Goal: Task Accomplishment & Management: Use online tool/utility

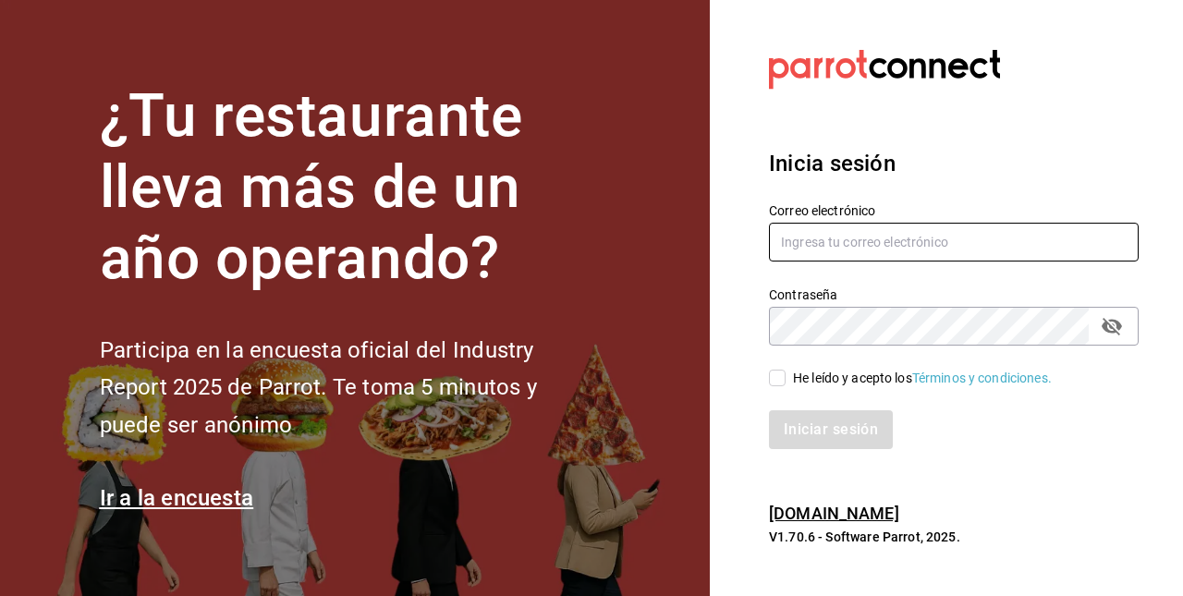
type input "[EMAIL_ADDRESS][DOMAIN_NAME]"
click at [776, 379] on input "He leído y acepto los Términos y condiciones." at bounding box center [777, 378] width 17 height 17
checkbox input "true"
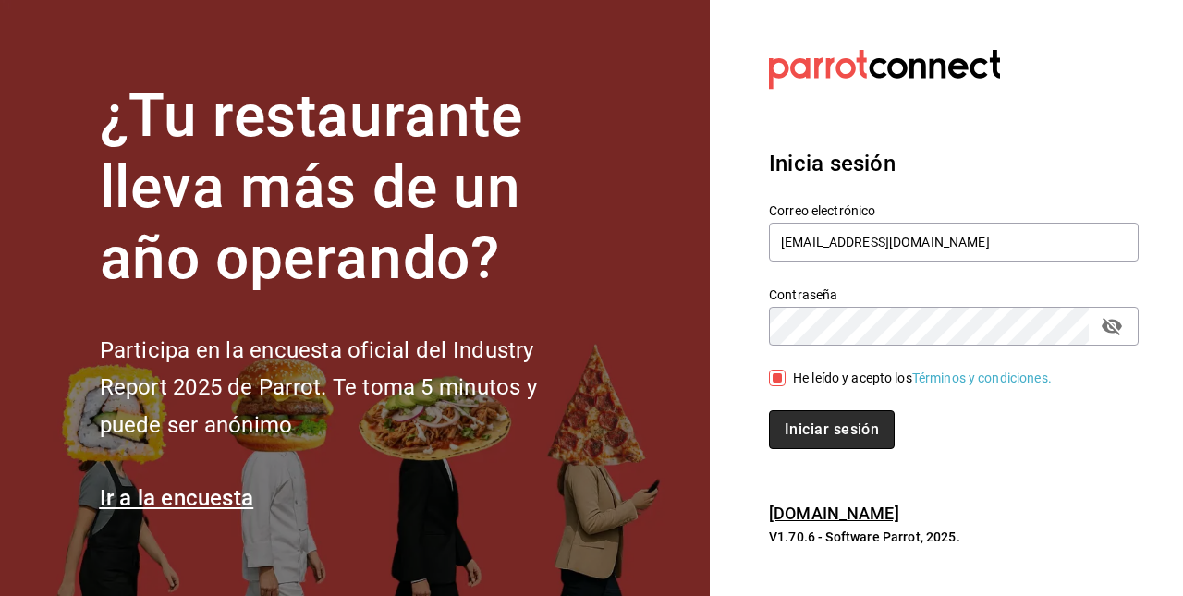
click at [819, 436] on button "Iniciar sesión" at bounding box center [832, 429] width 126 height 39
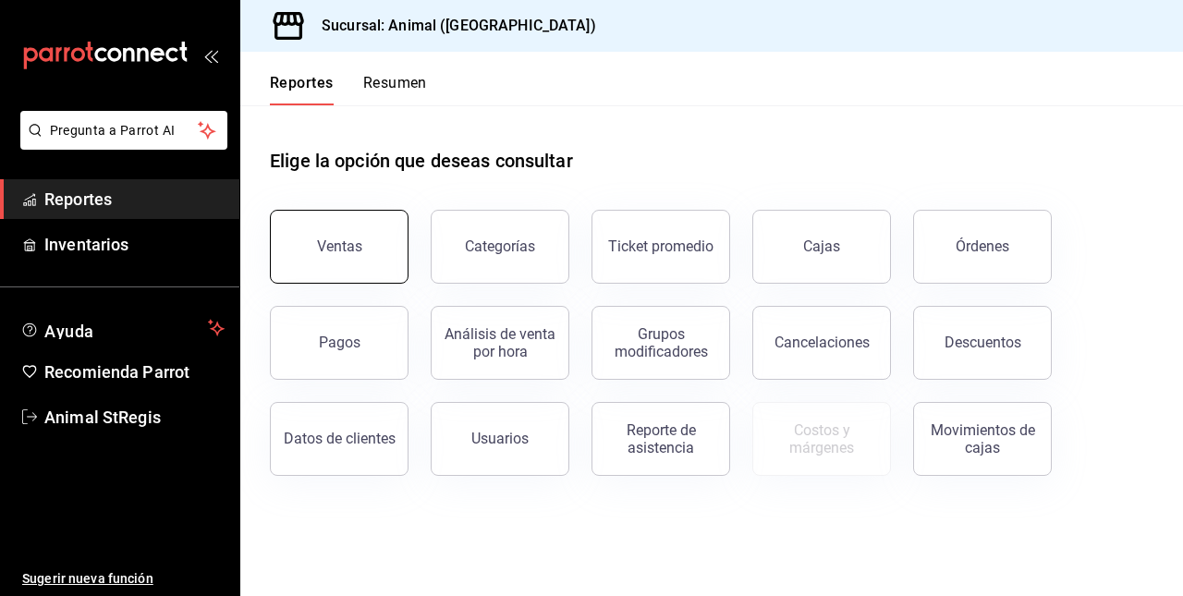
click at [347, 248] on div "Ventas" at bounding box center [339, 246] width 45 height 18
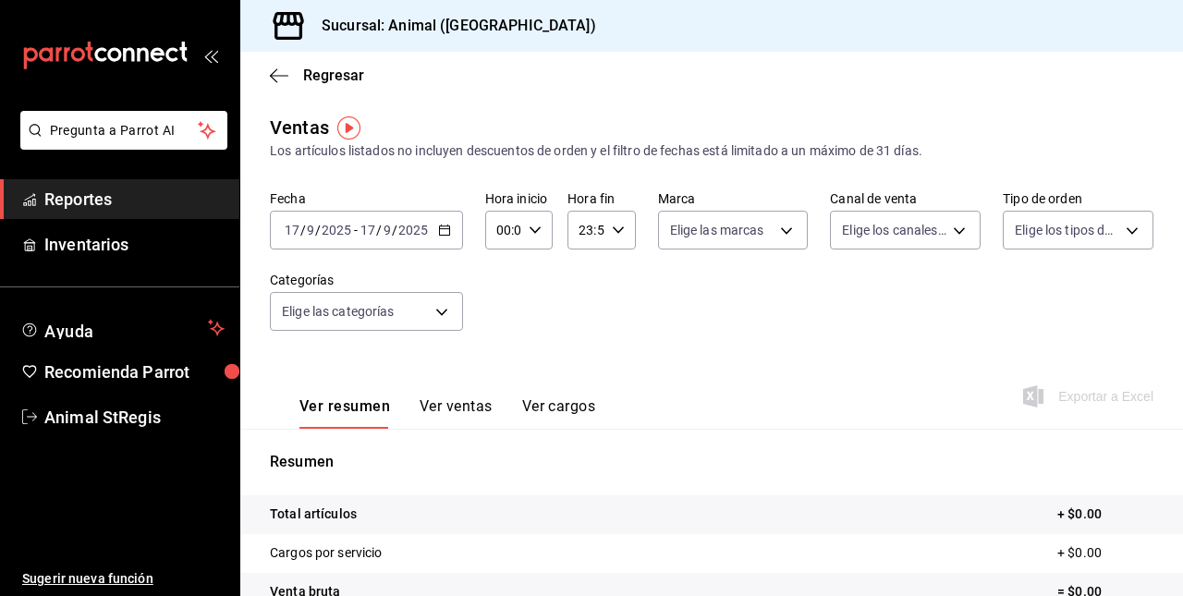
click at [441, 229] on \(Stroke\) "button" at bounding box center [444, 228] width 10 height 1
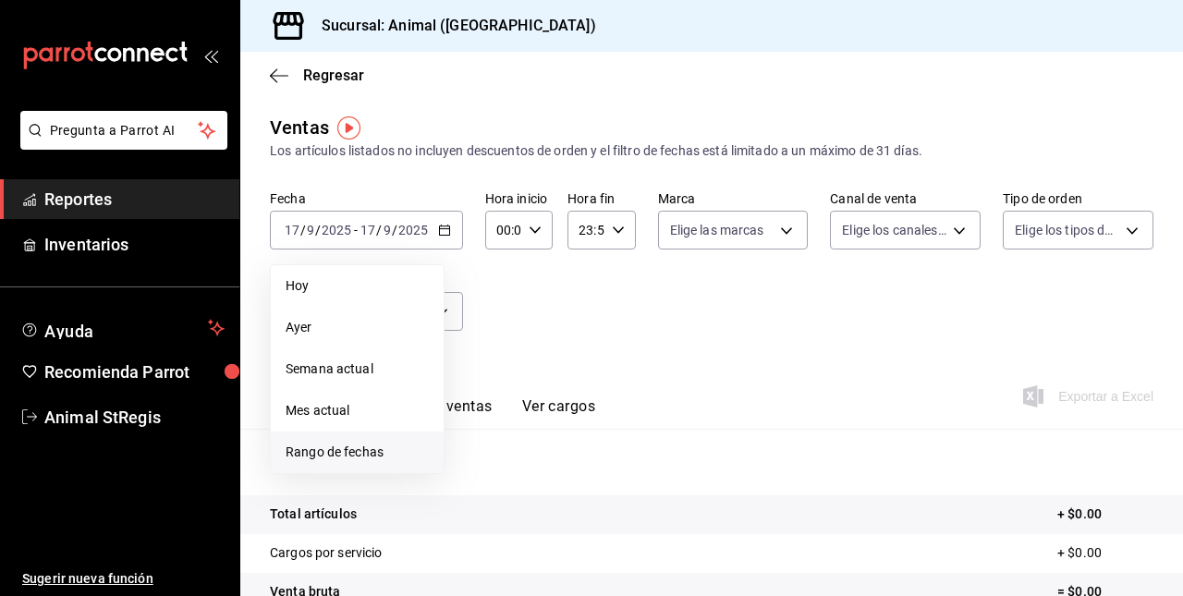
click at [336, 447] on span "Rango de fechas" at bounding box center [356, 452] width 143 height 19
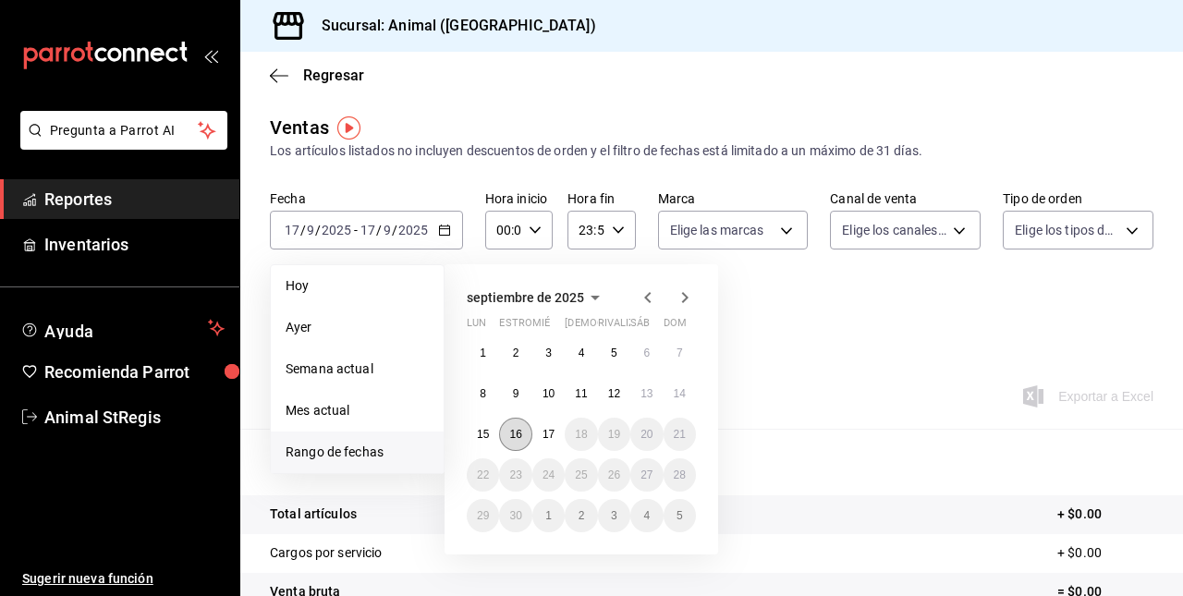
click at [510, 432] on abbr "16" at bounding box center [515, 434] width 12 height 13
click at [553, 442] on button "17" at bounding box center [548, 434] width 32 height 33
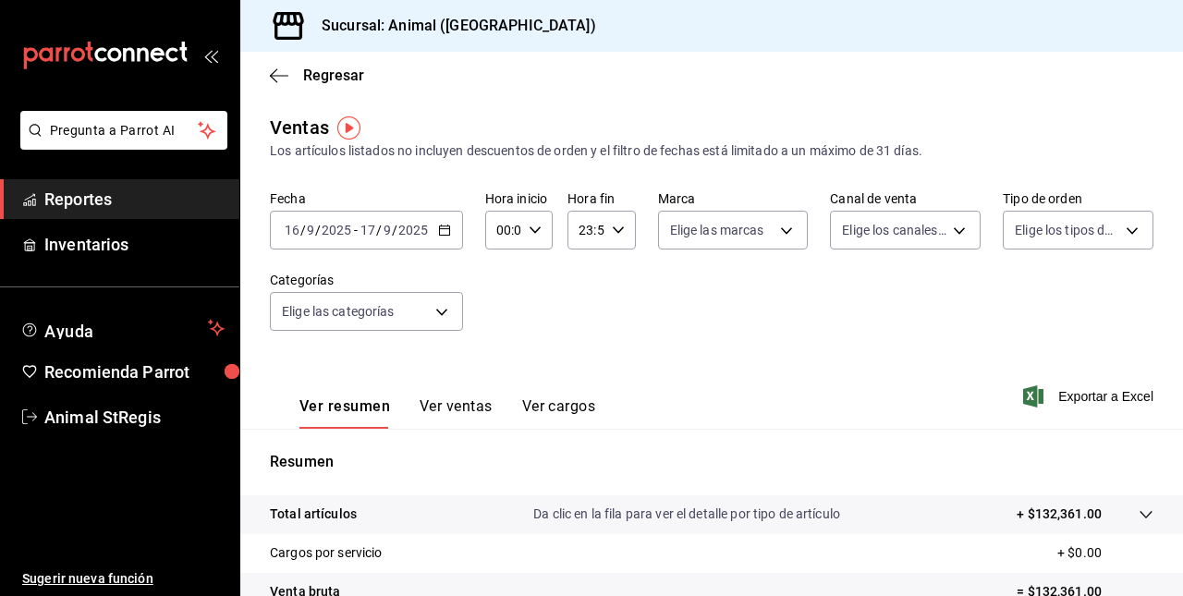
click at [495, 234] on input "00:00" at bounding box center [503, 230] width 36 height 37
click at [498, 312] on span "05" at bounding box center [500, 316] width 4 height 15
type input "05:00"
click at [597, 222] on div at bounding box center [591, 298] width 1183 height 596
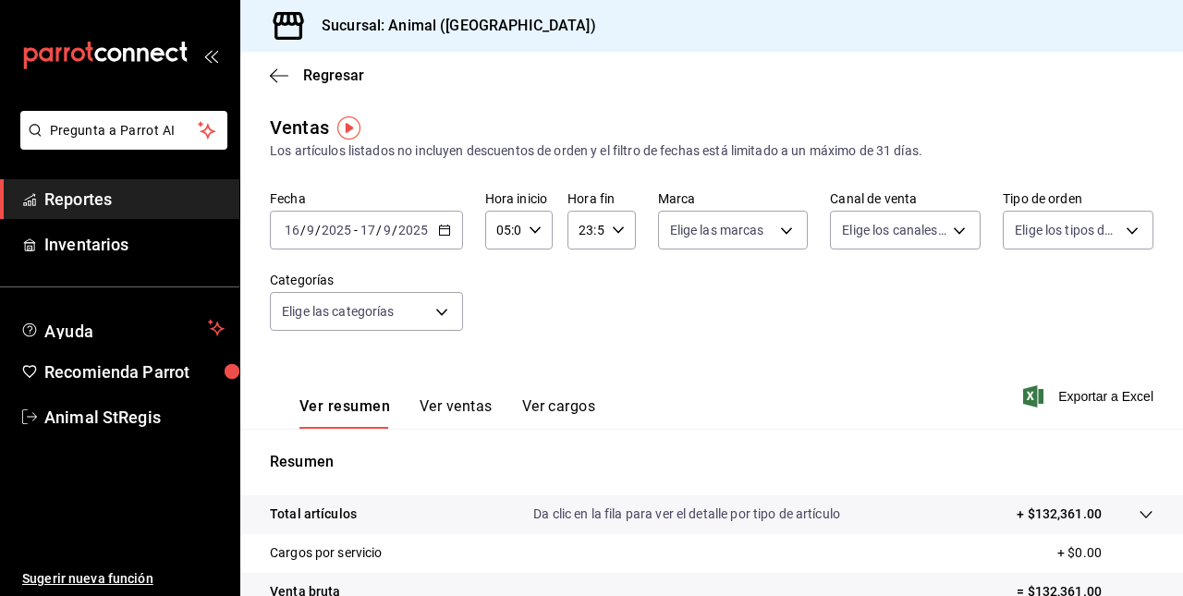
click at [613, 227] on icon "button" at bounding box center [618, 230] width 13 height 13
click at [582, 294] on span "05" at bounding box center [581, 293] width 4 height 15
type input "05:59"
click at [1081, 319] on div at bounding box center [591, 298] width 1183 height 596
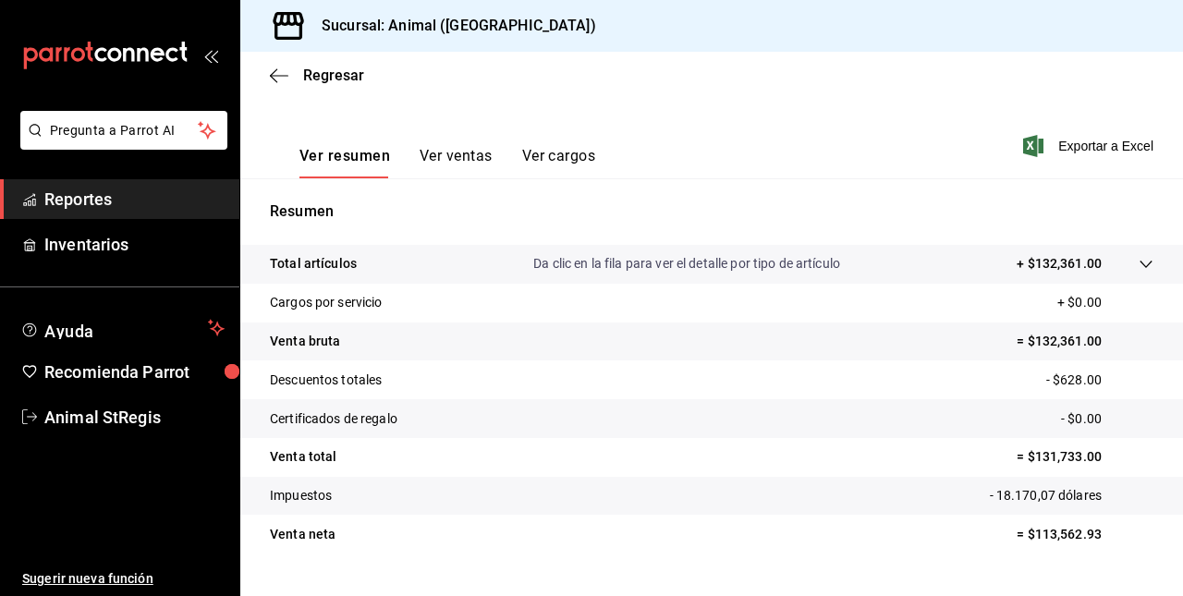
scroll to position [289, 0]
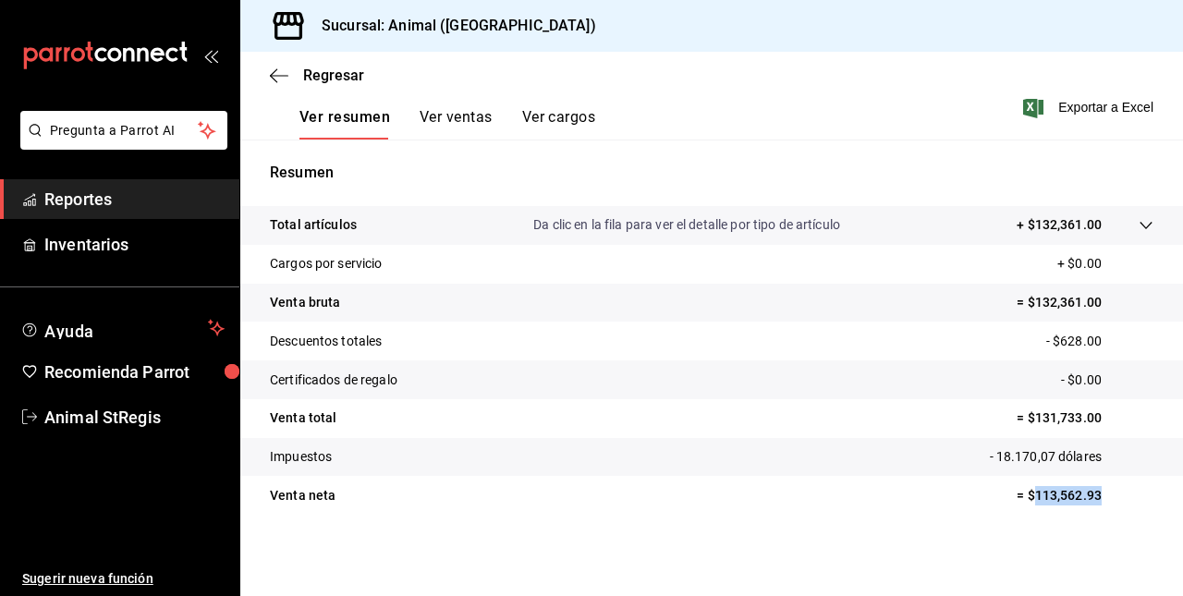
drag, startPoint x: 1020, startPoint y: 497, endPoint x: 1086, endPoint y: 497, distance: 66.5
click at [1086, 497] on p "= $113,562.93" at bounding box center [1084, 495] width 137 height 19
copy p "113,562.93"
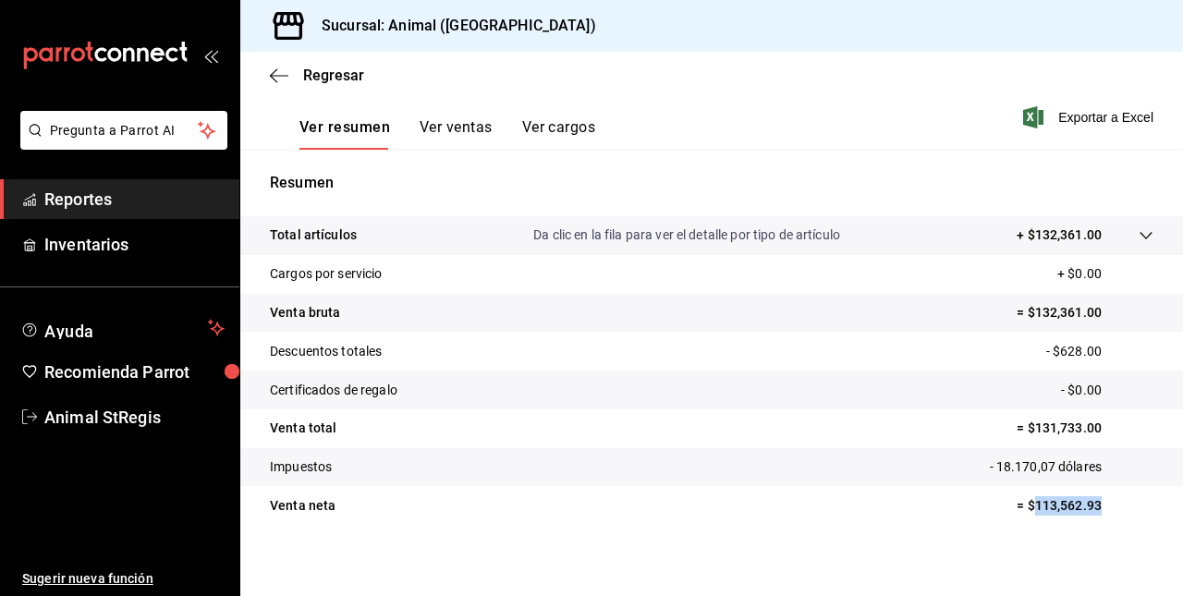
scroll to position [280, 0]
click at [1139, 231] on tr "Total artículos Da clic en la fila para ver el detalle por tipo de artículo + $…" at bounding box center [711, 234] width 942 height 39
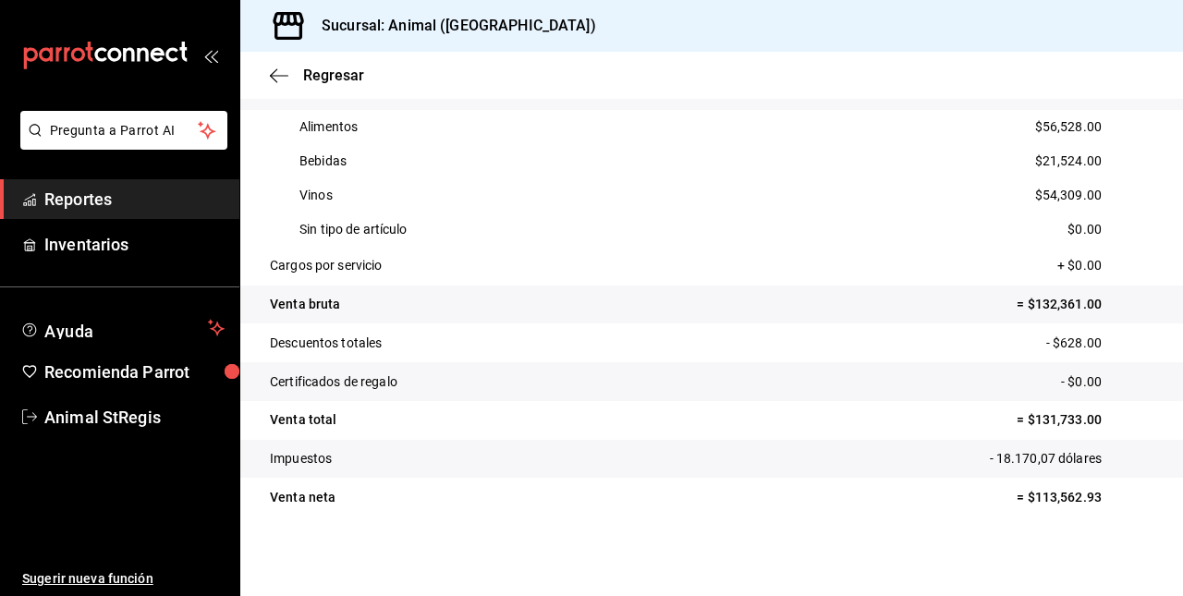
scroll to position [422, 0]
drag, startPoint x: 1066, startPoint y: 172, endPoint x: 1069, endPoint y: 187, distance: 15.0
click at [1069, 187] on div "Alimentos $56,528.00 Bebidas $21,524.00 Vinos $54,309.00 Sin tipo de artículo $…" at bounding box center [711, 180] width 883 height 137
drag, startPoint x: 1069, startPoint y: 187, endPoint x: 1046, endPoint y: 125, distance: 66.1
click at [1046, 125] on div "Alimentos $56,528.00" at bounding box center [711, 129] width 883 height 34
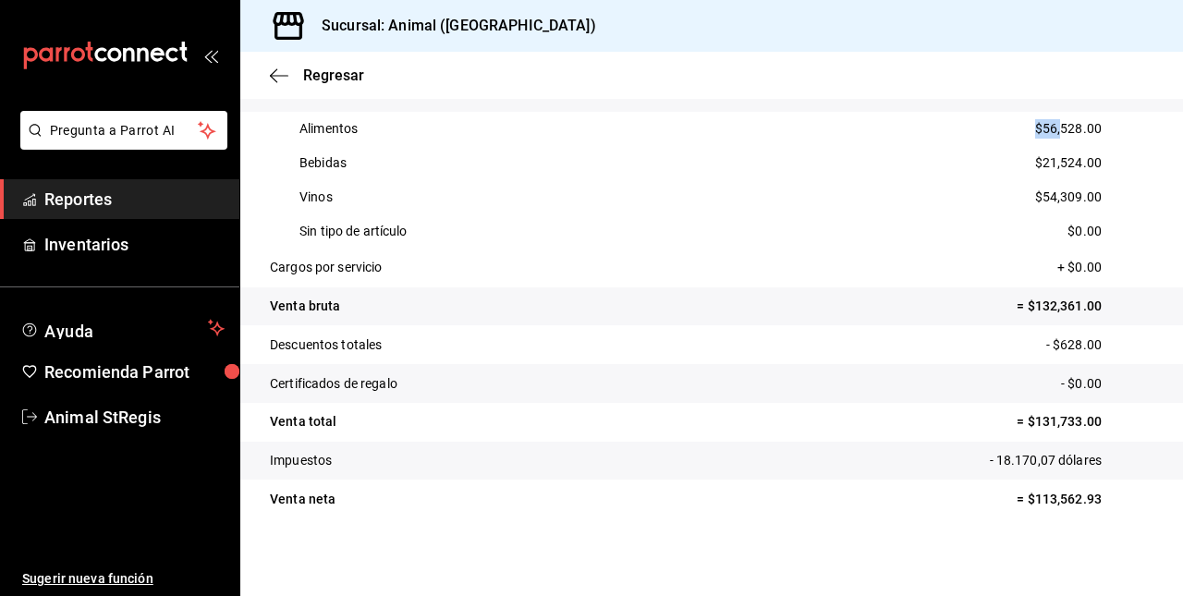
drag, startPoint x: 1046, startPoint y: 125, endPoint x: 1035, endPoint y: 129, distance: 12.0
click at [1035, 129] on p "$56,528.00" at bounding box center [1068, 128] width 67 height 19
click at [1036, 129] on p "$56,528.00" at bounding box center [1068, 128] width 67 height 19
drag, startPoint x: 1036, startPoint y: 129, endPoint x: 1079, endPoint y: 135, distance: 43.8
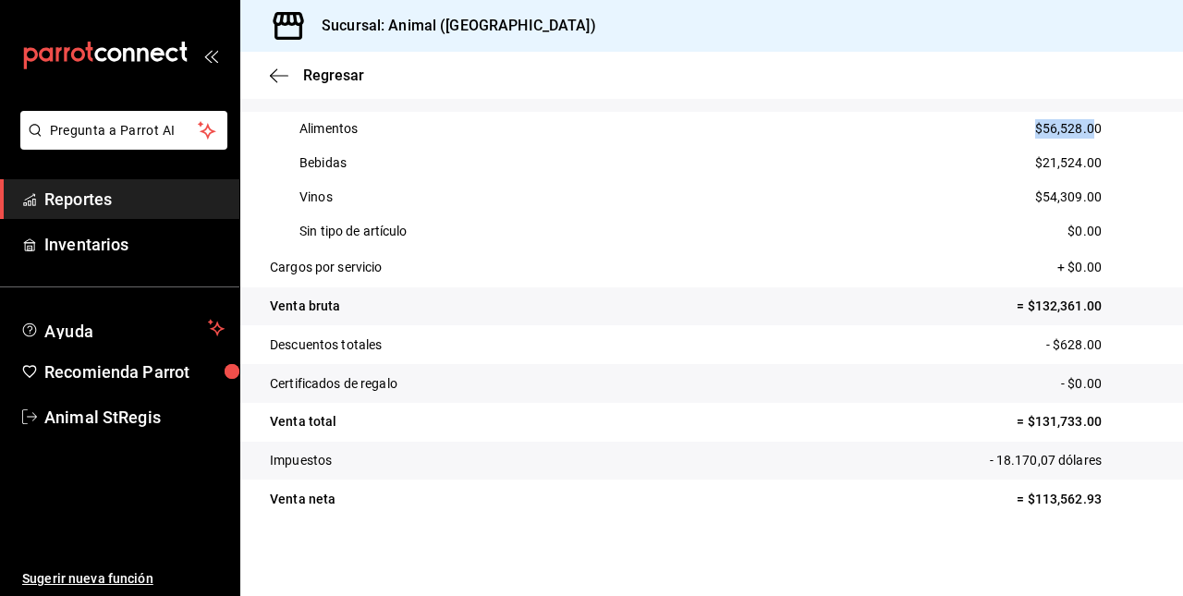
click at [1079, 135] on p "$56,528.00" at bounding box center [1068, 128] width 67 height 19
drag, startPoint x: 1079, startPoint y: 135, endPoint x: 1092, endPoint y: 127, distance: 14.9
click at [1092, 127] on div "Alimentos $56,528.00" at bounding box center [711, 129] width 883 height 34
drag, startPoint x: 1077, startPoint y: 125, endPoint x: 1031, endPoint y: 127, distance: 46.3
click at [1035, 127] on p "$56,528.00" at bounding box center [1068, 128] width 67 height 19
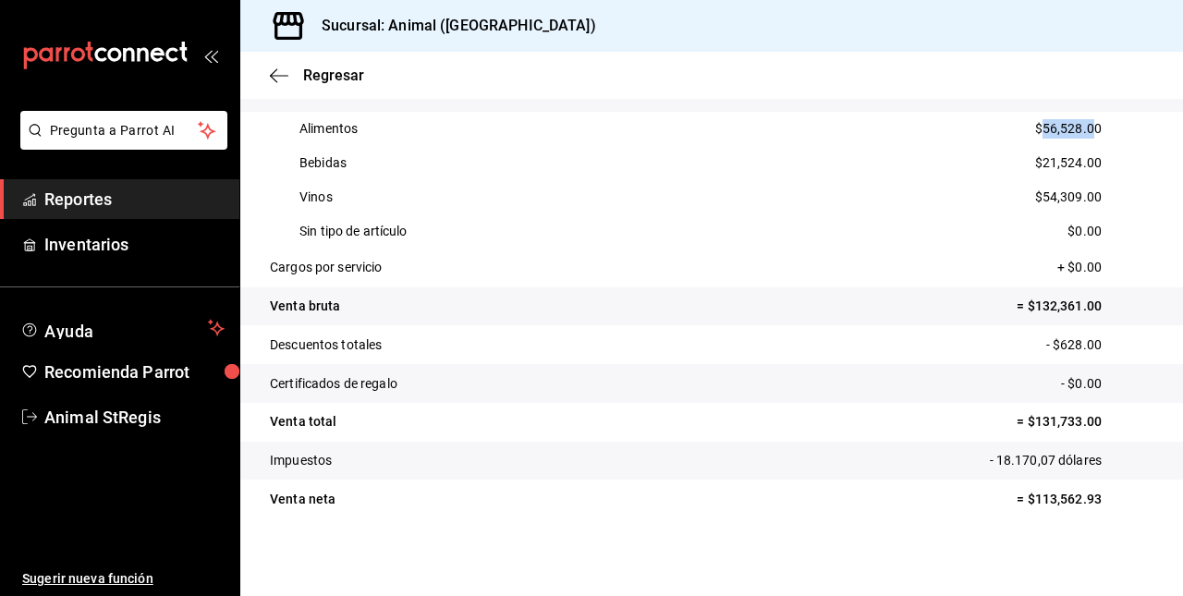
copy p "56,528.0"
drag, startPoint x: 1026, startPoint y: 161, endPoint x: 1077, endPoint y: 171, distance: 52.7
click at [1077, 171] on p "$21,524.00" at bounding box center [1068, 162] width 67 height 19
drag, startPoint x: 1077, startPoint y: 171, endPoint x: 1033, endPoint y: 158, distance: 46.2
click at [1035, 158] on p "$21,524.00" at bounding box center [1068, 162] width 67 height 19
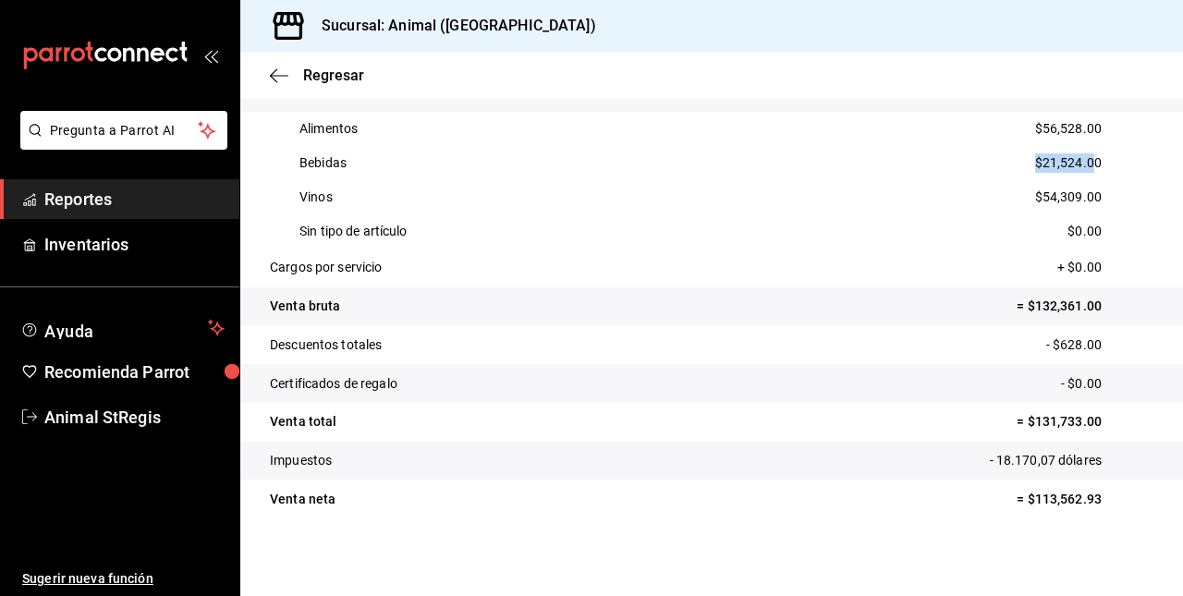
click at [1035, 158] on p "$21,524.00" at bounding box center [1068, 162] width 67 height 19
copy p "$21,524.00"
drag, startPoint x: 1027, startPoint y: 197, endPoint x: 1107, endPoint y: 204, distance: 79.8
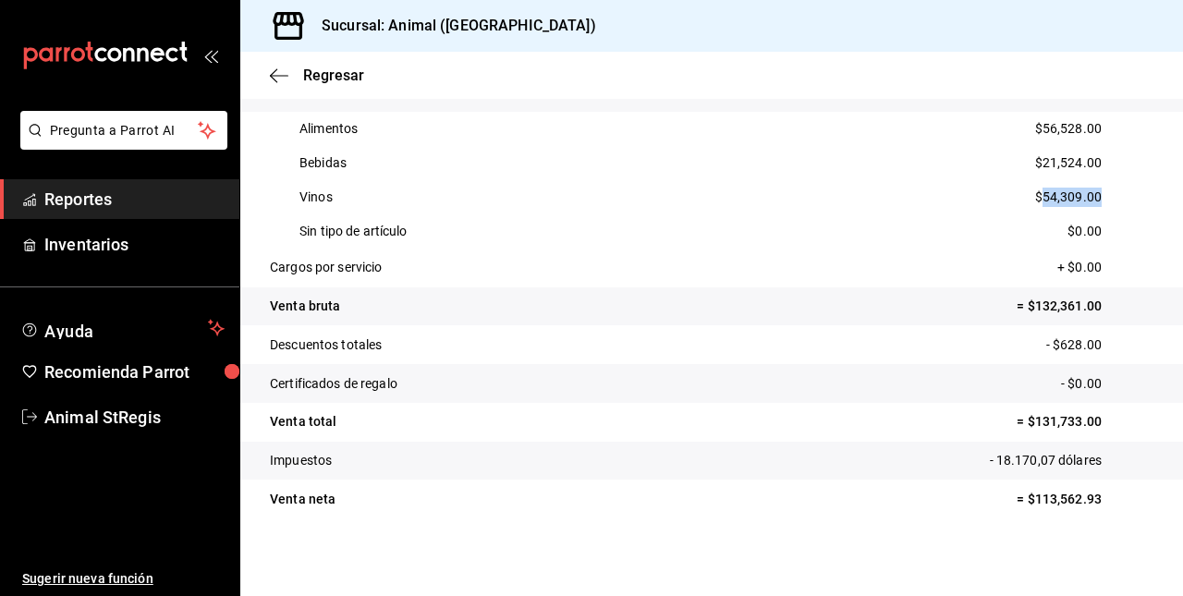
click at [1107, 204] on div "Vinos $54,309.00" at bounding box center [711, 197] width 883 height 34
copy p "54,309.00"
click at [277, 72] on icon "button" at bounding box center [279, 75] width 18 height 17
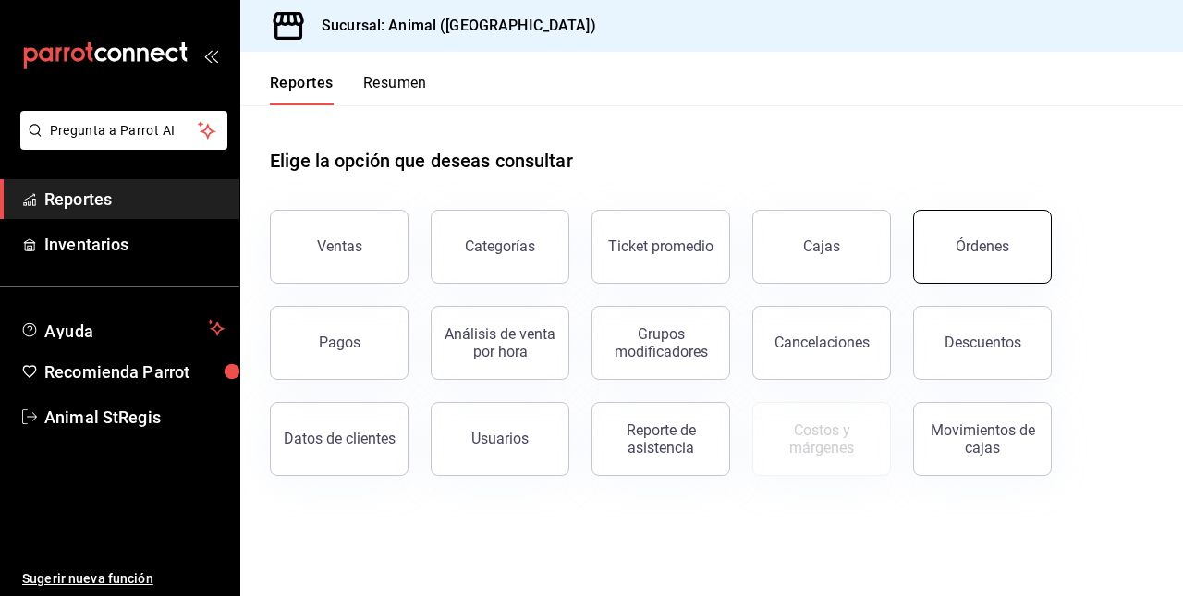
click at [941, 246] on button "Órdenes" at bounding box center [982, 247] width 139 height 74
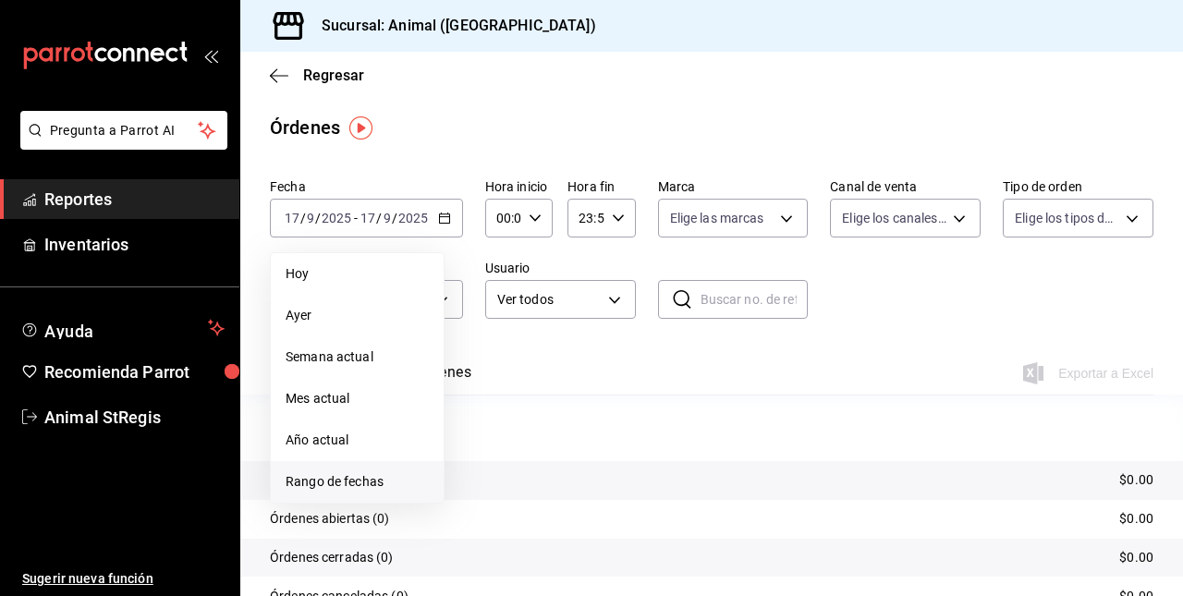
click at [314, 480] on span "Rango de fechas" at bounding box center [356, 481] width 143 height 19
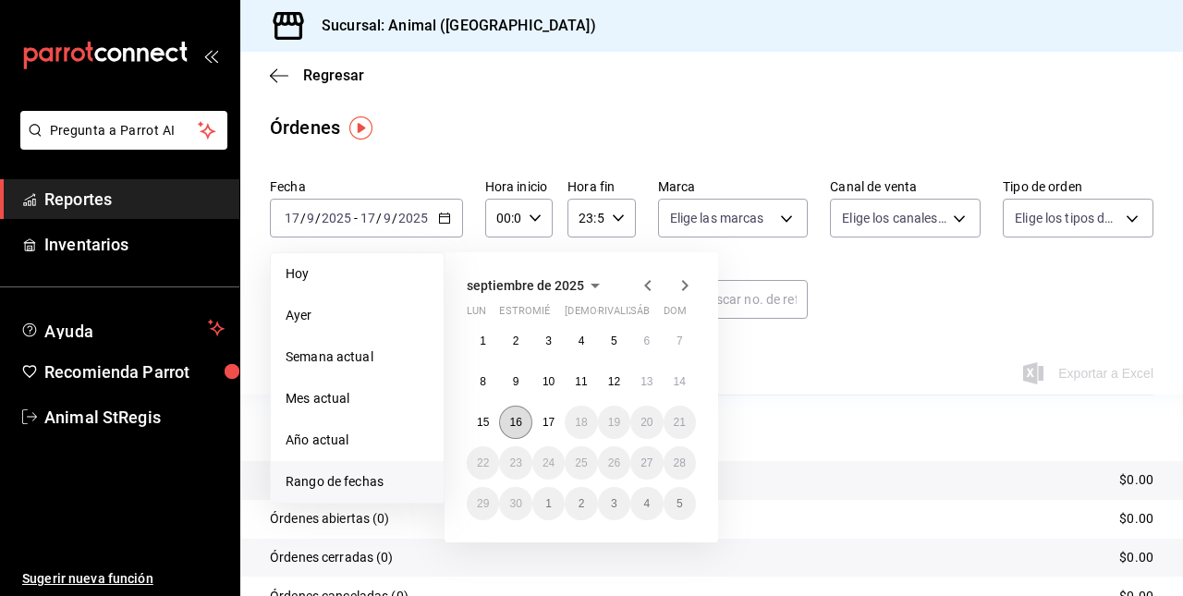
drag, startPoint x: 501, startPoint y: 419, endPoint x: 512, endPoint y: 422, distance: 11.4
click at [512, 422] on button "16" at bounding box center [515, 422] width 32 height 33
drag, startPoint x: 512, startPoint y: 422, endPoint x: 552, endPoint y: 423, distance: 40.7
click at [552, 423] on div "1 2 3 4 5 6 7 8 9 10 11 12 13 14 15 16 17 18 19 20 21 22 23 24 25 26 27 28 29 3…" at bounding box center [581, 422] width 229 height 196
click at [552, 423] on abbr "17" at bounding box center [548, 422] width 12 height 13
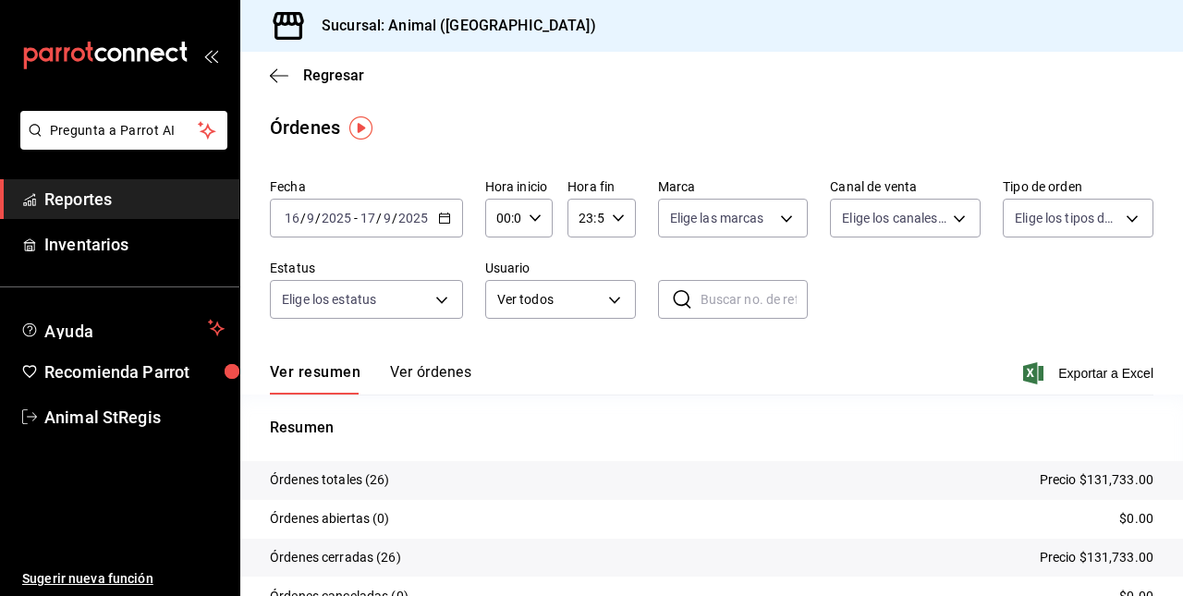
click at [530, 220] on icon "button" at bounding box center [534, 218] width 13 height 13
click at [530, 220] on div at bounding box center [591, 298] width 1183 height 596
click at [538, 209] on div "00:00 Hora inicio" at bounding box center [518, 218] width 67 height 39
drag, startPoint x: 514, startPoint y: 259, endPoint x: 500, endPoint y: 348, distance: 90.7
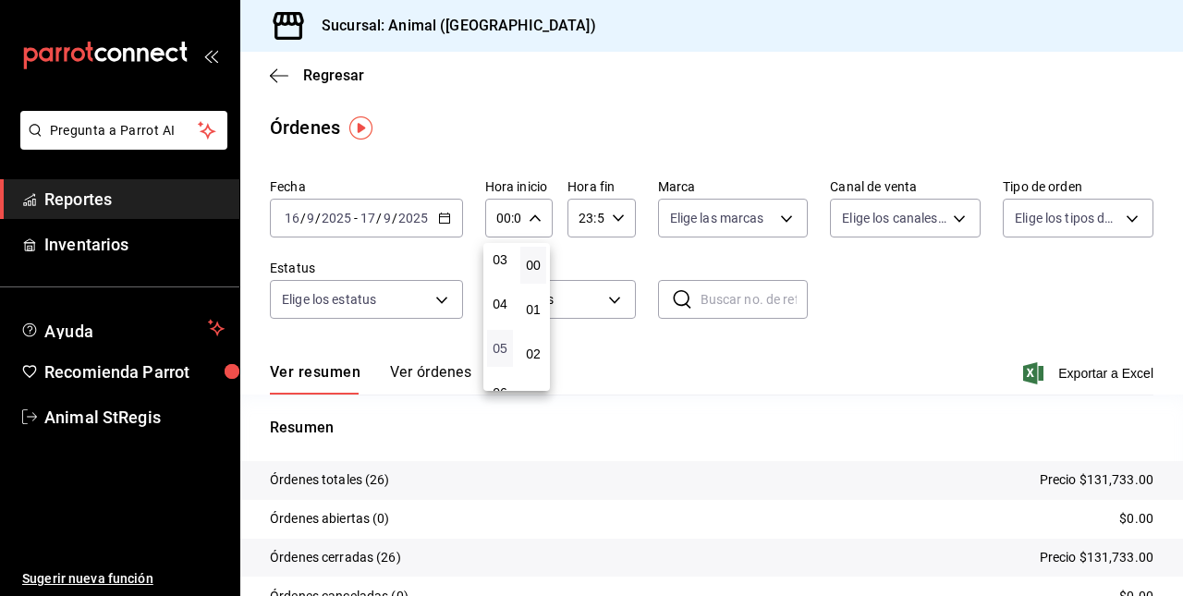
click at [500, 348] on span "05" at bounding box center [500, 348] width 4 height 15
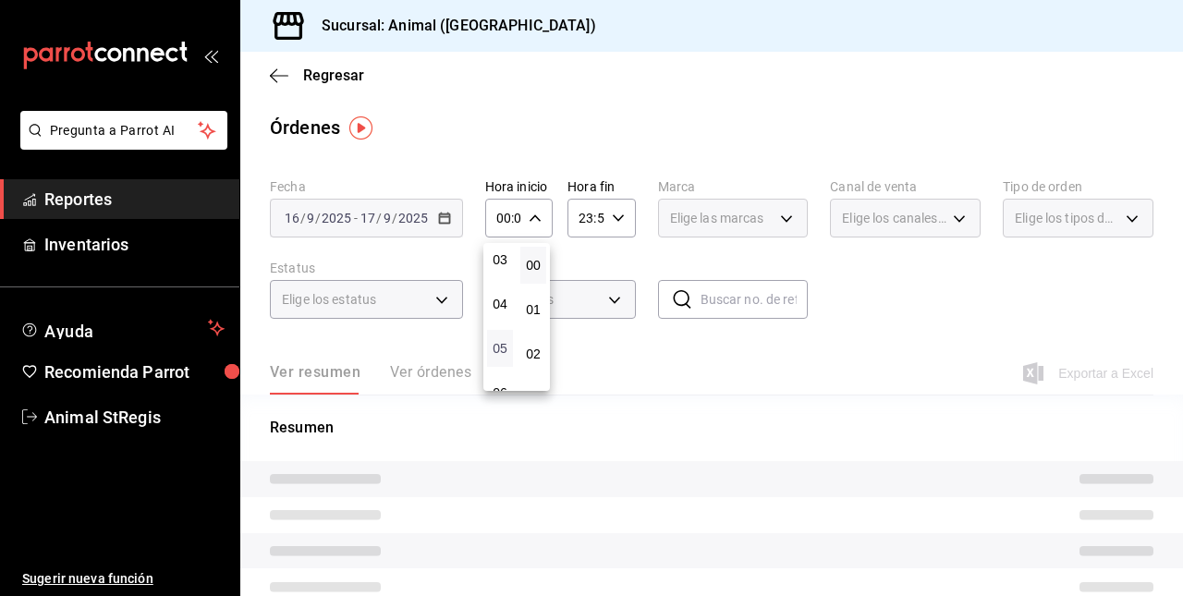
type input "05:00"
click at [500, 348] on span "05" at bounding box center [500, 348] width 4 height 15
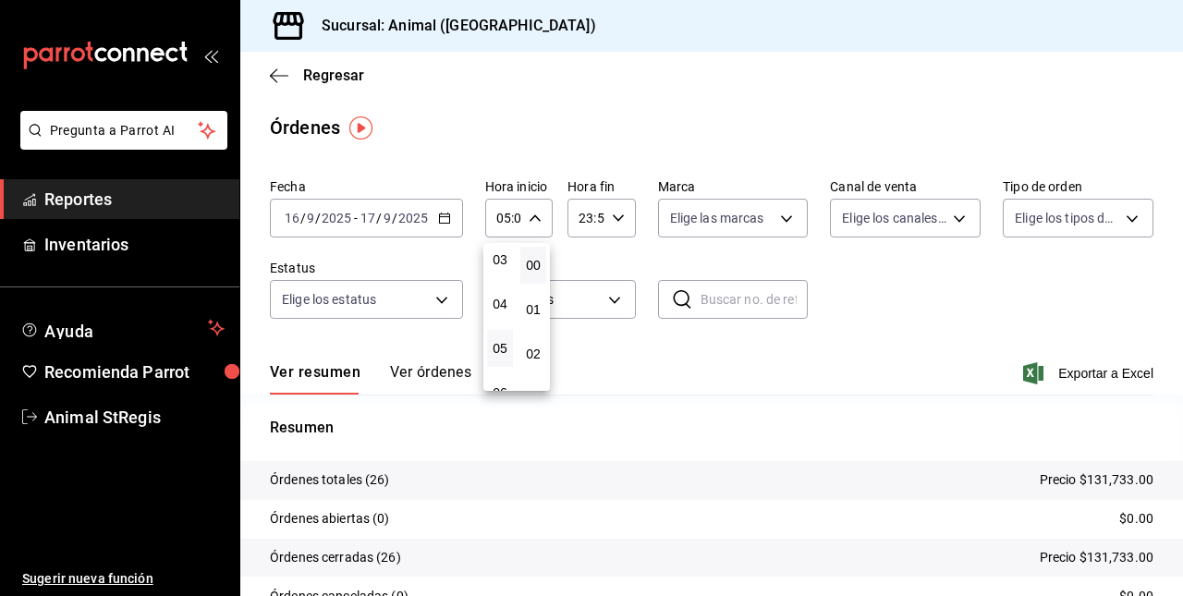
click at [615, 218] on div at bounding box center [591, 298] width 1183 height 596
click at [615, 218] on \(Stroke\) "button" at bounding box center [617, 217] width 11 height 6
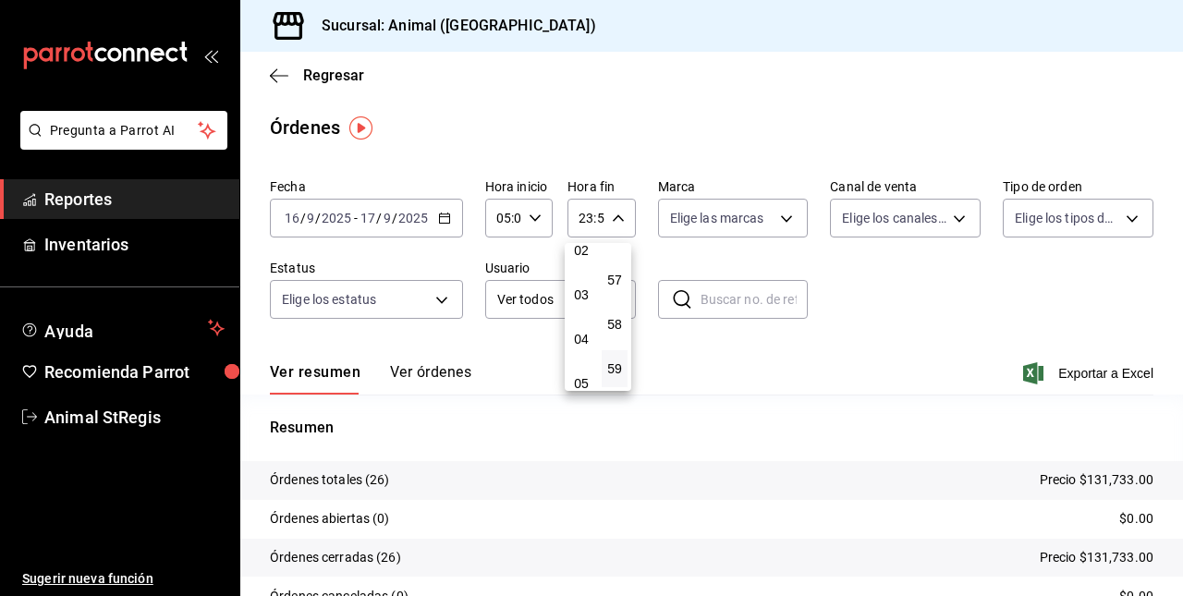
scroll to position [104, 0]
click at [583, 376] on span "05" at bounding box center [581, 382] width 4 height 15
type input "05:59"
click at [1074, 368] on div at bounding box center [591, 298] width 1183 height 596
click at [1103, 382] on span "Exportar a Excel" at bounding box center [1089, 373] width 127 height 22
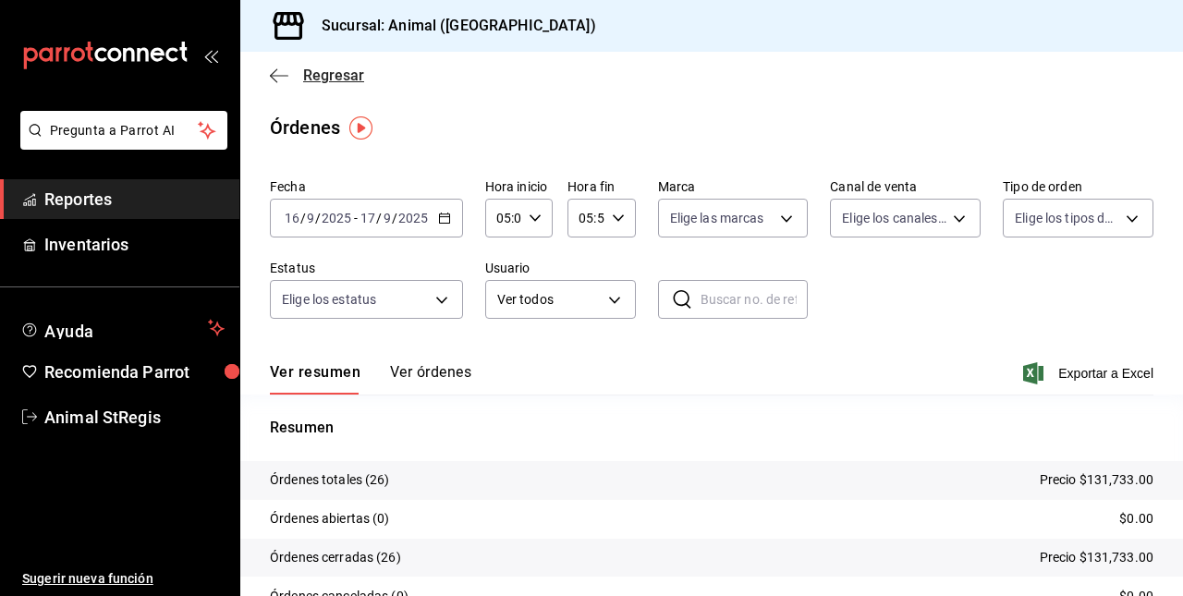
click at [279, 70] on icon "button" at bounding box center [279, 75] width 18 height 17
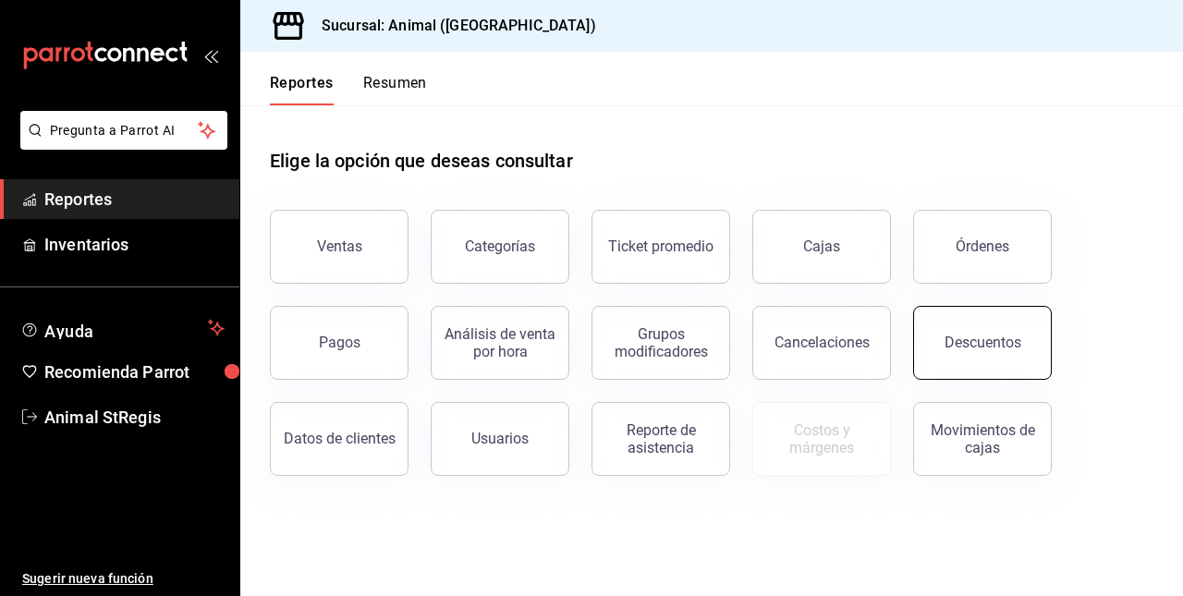
click at [922, 334] on button "Descuentos" at bounding box center [982, 343] width 139 height 74
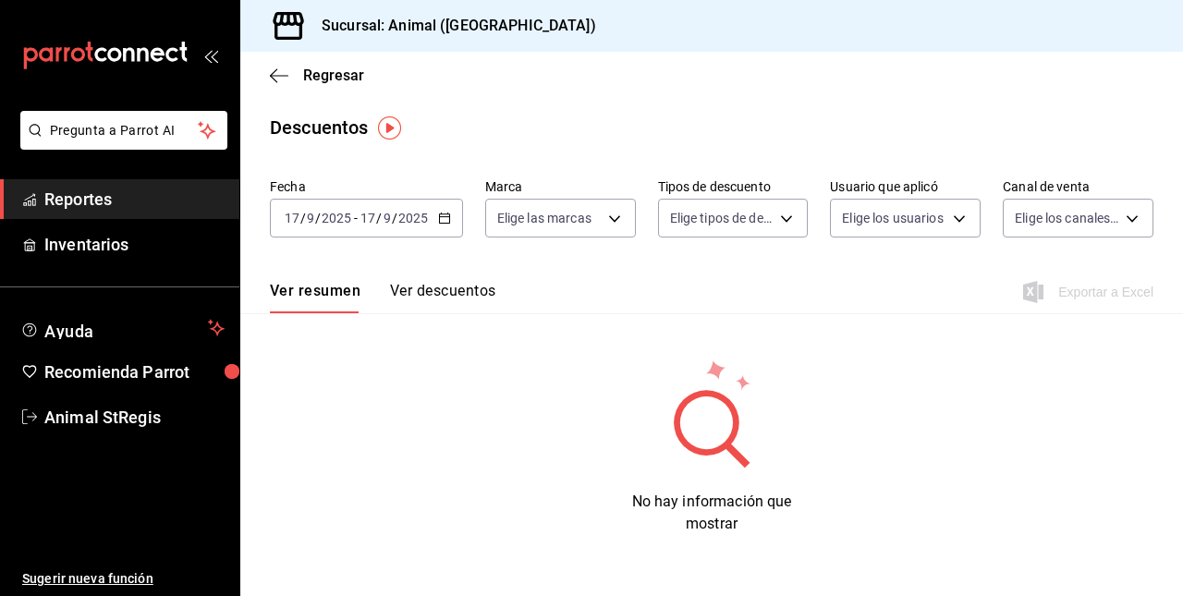
click at [439, 223] on \(Stroke\) "button" at bounding box center [444, 218] width 11 height 10
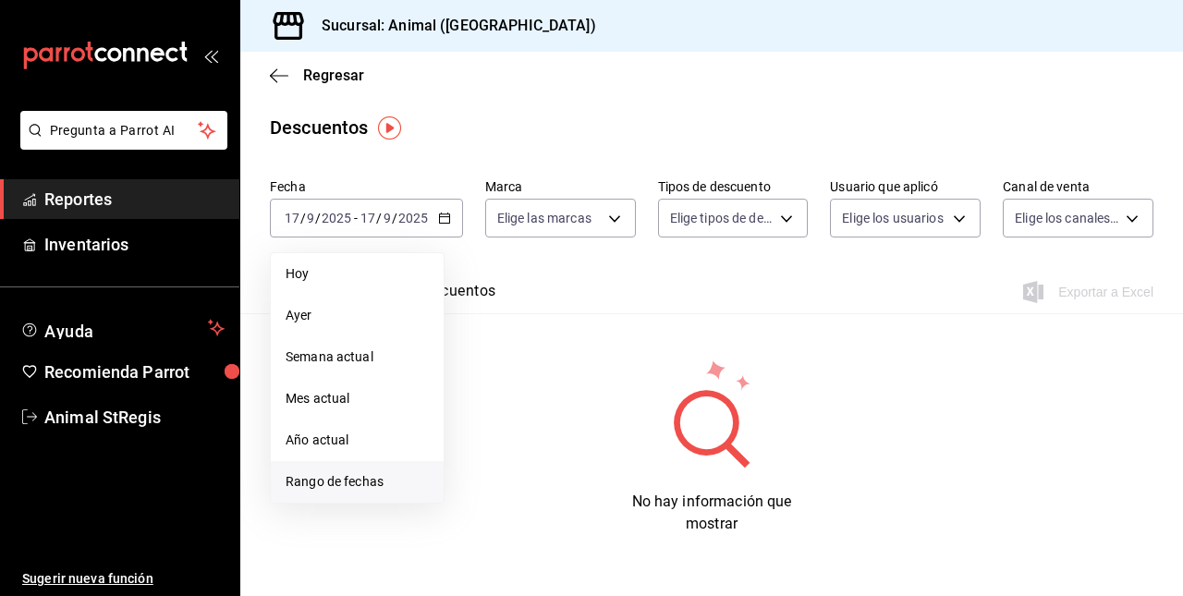
click at [327, 492] on li "Rango de fechas" at bounding box center [357, 482] width 173 height 42
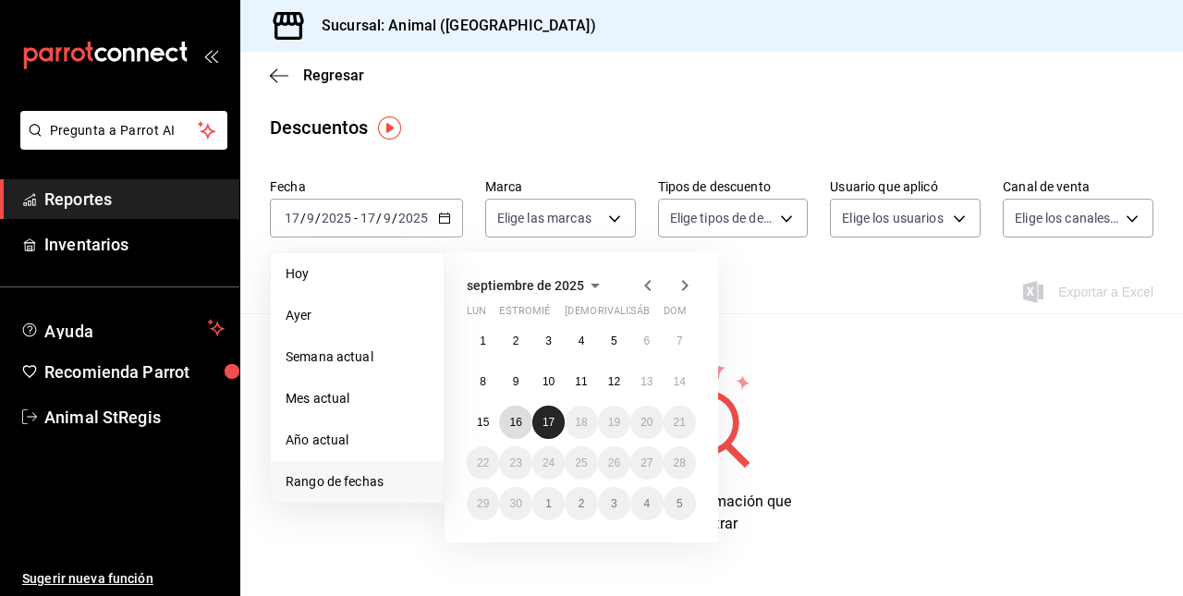
drag, startPoint x: 510, startPoint y: 420, endPoint x: 554, endPoint y: 423, distance: 44.4
click at [554, 423] on div "1 2 3 4 5 6 7 8 9 10 11 12 13 14 15 16 17 18 19 20 21 22 23 24 25 26 27 28 29 3…" at bounding box center [581, 422] width 229 height 196
click at [554, 423] on abbr "17" at bounding box center [548, 422] width 12 height 13
click at [525, 423] on button "16" at bounding box center [515, 422] width 32 height 33
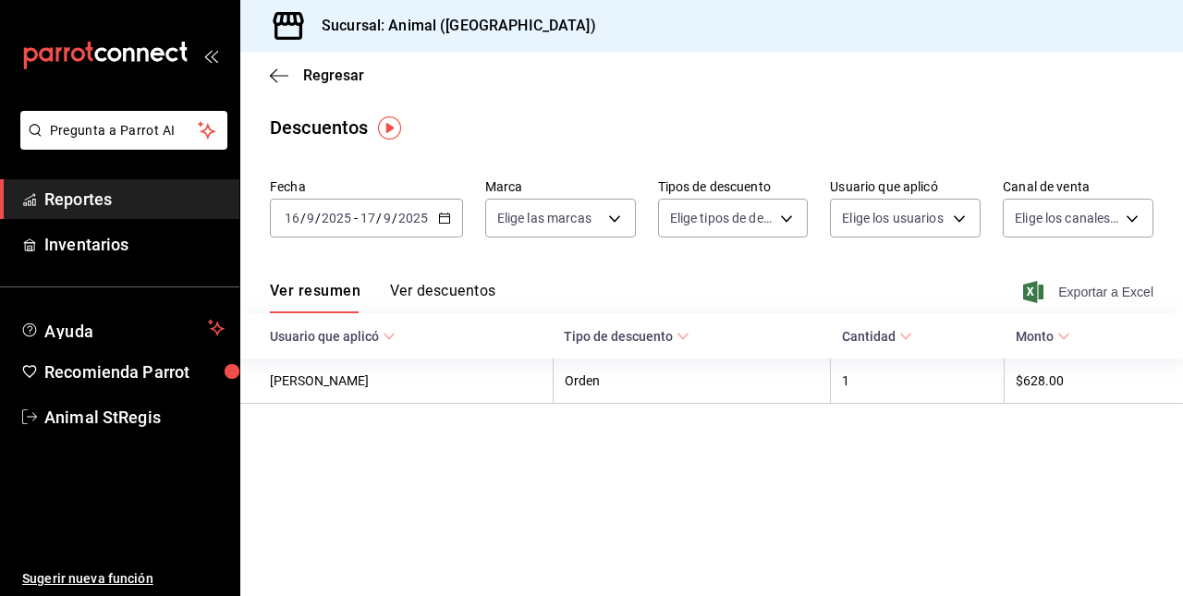
click at [1115, 294] on font "Exportar a Excel" at bounding box center [1105, 292] width 95 height 15
